Goal: Find specific page/section: Find specific page/section

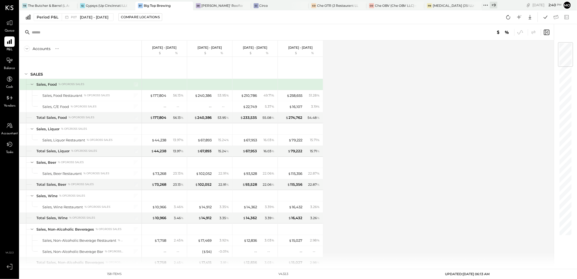
click at [487, 3] on icon at bounding box center [485, 5] width 7 height 7
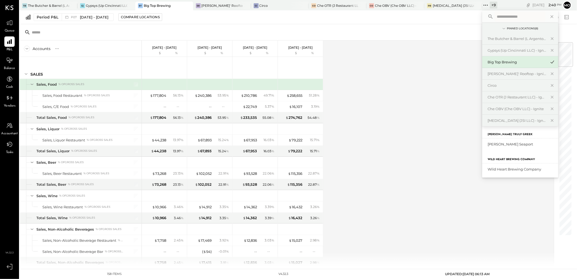
scroll to position [96, 0]
click at [514, 169] on div "Wild Heart Brewing Company" at bounding box center [516, 167] width 59 height 5
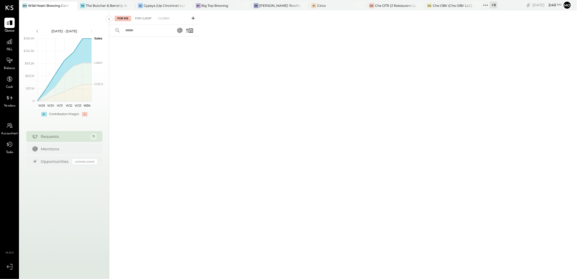
click at [141, 19] on div "For Client" at bounding box center [143, 18] width 22 height 5
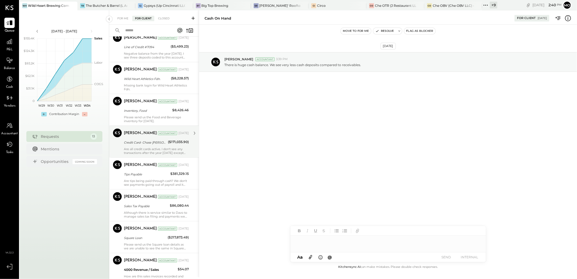
scroll to position [205, 0]
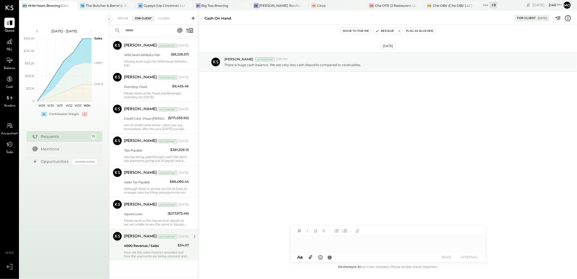
click at [149, 244] on div "4000 Revenue / Sales" at bounding box center [150, 245] width 52 height 5
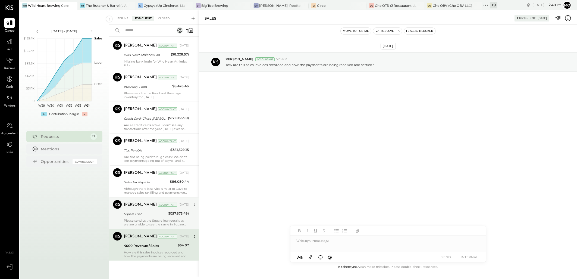
click at [149, 219] on div "Please send us the Square loan details as we are unable to see the same in Squa…" at bounding box center [156, 222] width 65 height 8
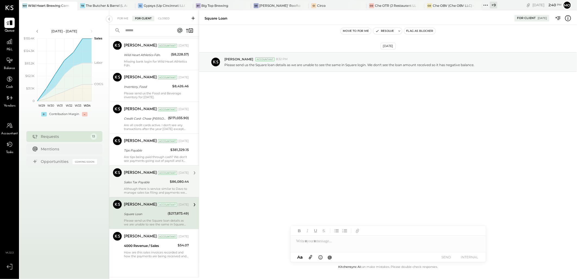
click at [145, 182] on div "Sales Tax Payable" at bounding box center [146, 181] width 44 height 5
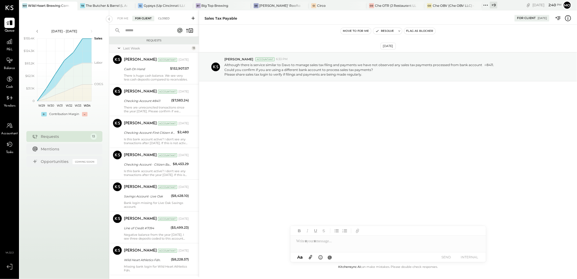
click at [163, 20] on div "Closed" at bounding box center [163, 18] width 17 height 5
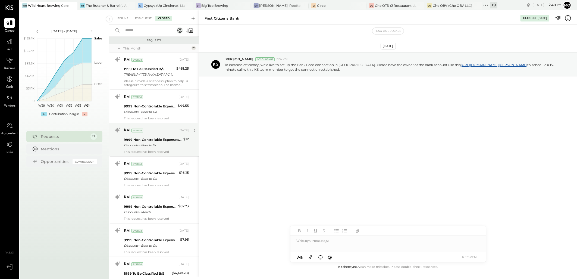
scroll to position [575, 0]
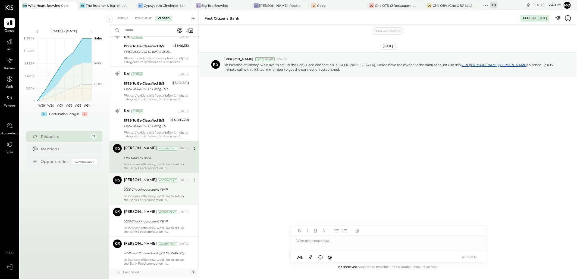
click at [146, 189] on div "1005 Checking Account #8411" at bounding box center [155, 189] width 63 height 5
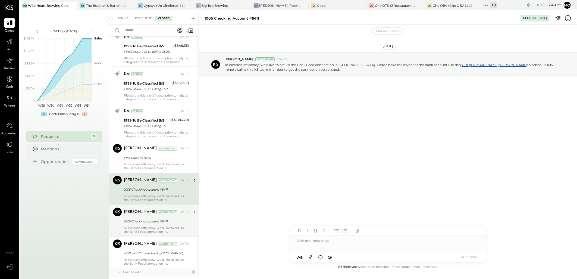
click at [157, 221] on div "1005 Checking Account #8411" at bounding box center [155, 221] width 63 height 5
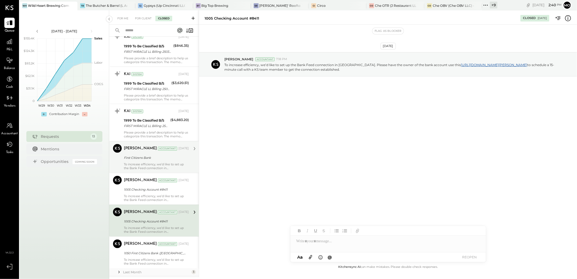
click at [156, 162] on div "To increase efficiency, we’d like to set up the Bank Feed connection in [GEOGRA…" at bounding box center [156, 166] width 65 height 8
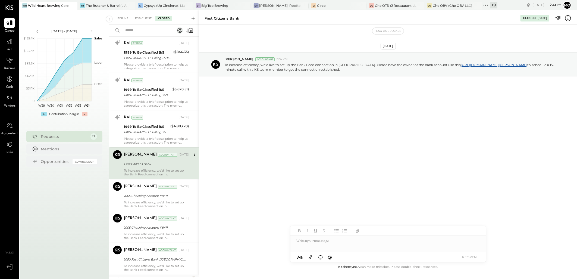
scroll to position [599, 0]
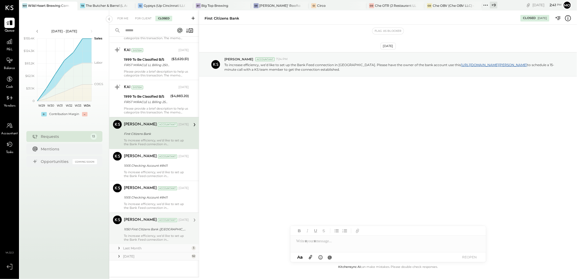
click at [152, 228] on div "1050 First Citizens Bank ([GEOGRAPHIC_DATA])" at bounding box center [155, 228] width 63 height 5
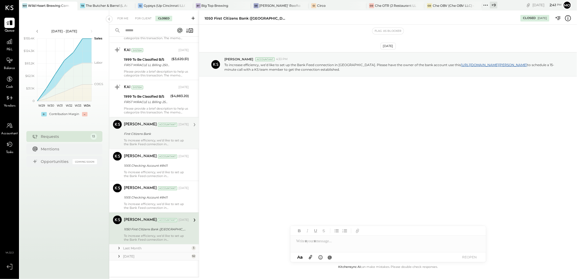
click at [143, 137] on div "First Citizens Bank" at bounding box center [155, 134] width 63 height 7
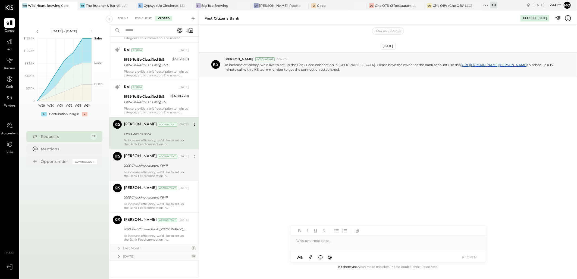
click at [142, 170] on div "Mohammadsalkin Ansari Accountant [DATE][FINANCIAL_ID] Checking Account #8411 To…" at bounding box center [156, 165] width 65 height 26
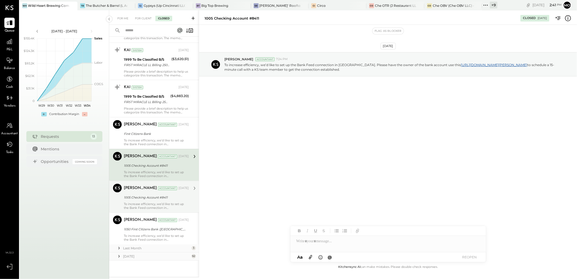
click at [147, 202] on div "Mohammadsalkin Ansari Accountant [DATE][FINANCIAL_ID] Checking Account #8411 To…" at bounding box center [156, 197] width 65 height 26
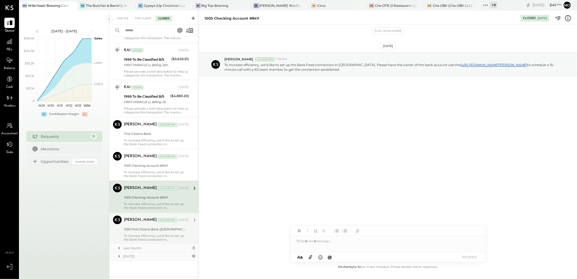
click at [144, 233] on div "Mohammadsalkin Ansari Accountant [DATE] 1050 First Citizens Bank ([GEOGRAPHIC_D…" at bounding box center [156, 228] width 65 height 26
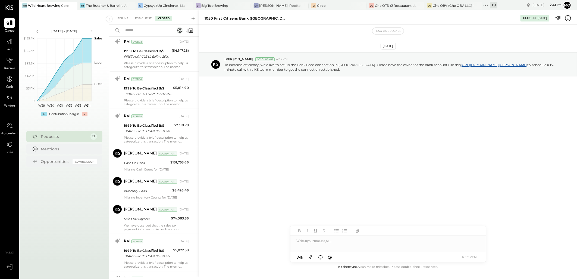
scroll to position [207, 0]
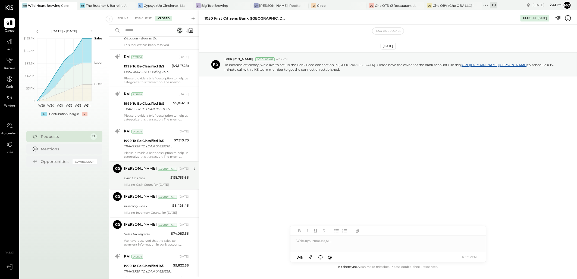
click at [140, 172] on div "[PERSON_NAME] Accountant [DATE]" at bounding box center [156, 169] width 65 height 8
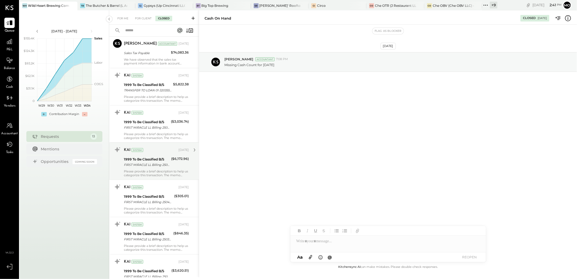
scroll to position [539, 0]
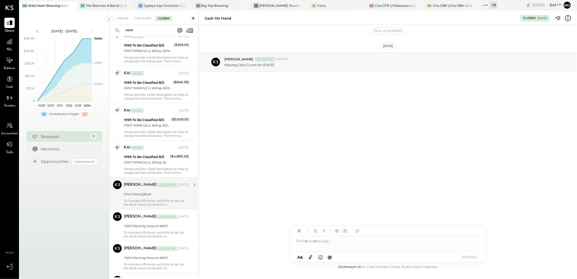
click at [143, 193] on div "First Citizens Bank" at bounding box center [155, 193] width 63 height 5
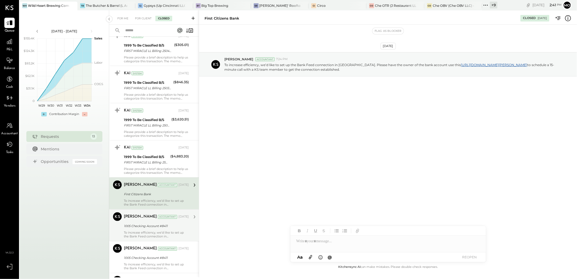
click at [141, 229] on div "Mohammadsalkin Ansari Accountant [DATE][FINANCIAL_ID] Checking Account #8411 To…" at bounding box center [156, 225] width 65 height 26
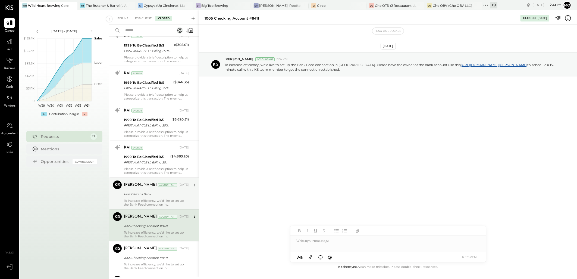
scroll to position [599, 0]
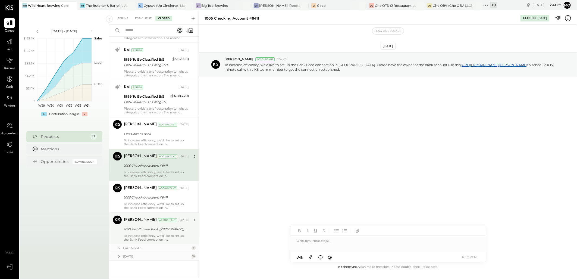
click at [163, 231] on div "1050 First Citizens Bank ([GEOGRAPHIC_DATA])" at bounding box center [155, 228] width 63 height 5
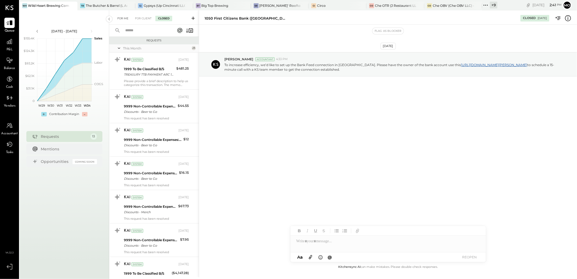
click at [124, 20] on div "For Me" at bounding box center [123, 18] width 17 height 5
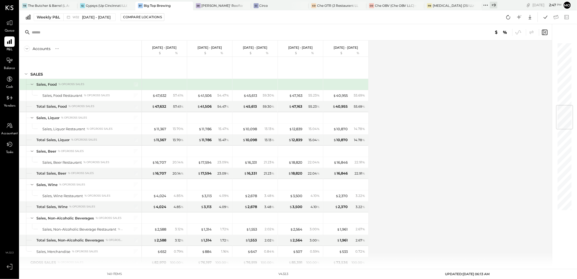
scroll to position [531, 0]
